Goal: Find specific page/section: Find specific page/section

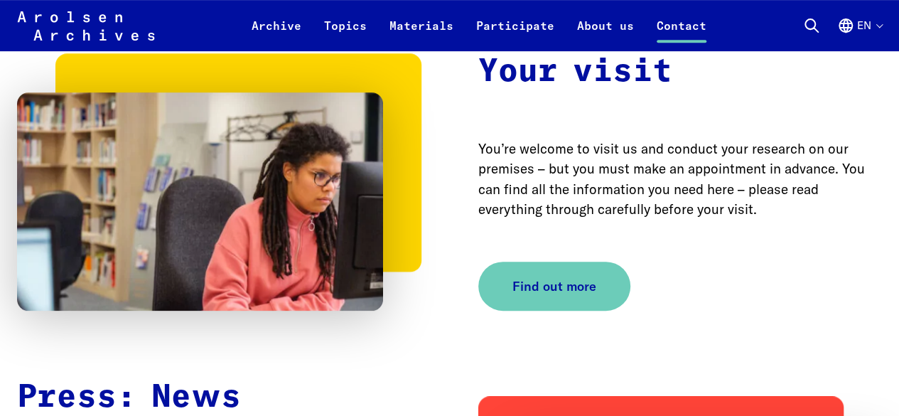
scroll to position [2985, 0]
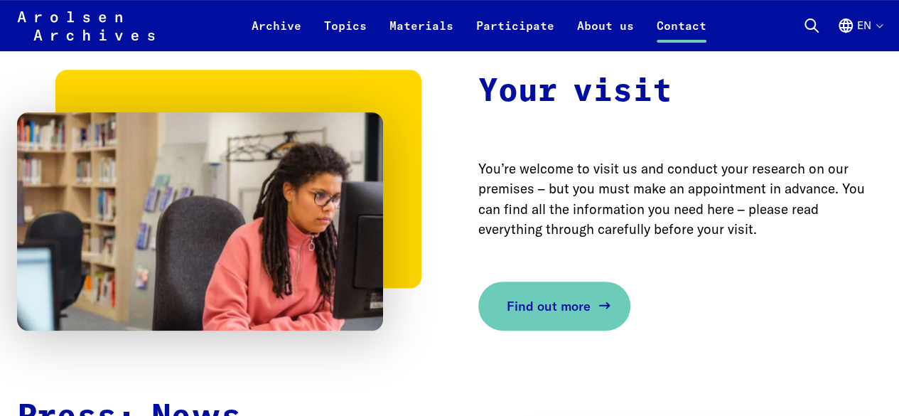
click at [554, 306] on span "Find out more" at bounding box center [549, 305] width 84 height 19
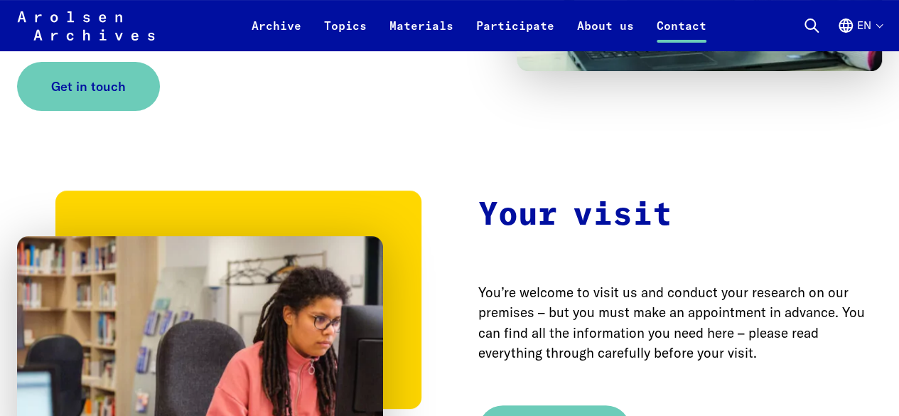
scroll to position [2985, 0]
